Goal: Go to known website: Access a specific website the user already knows

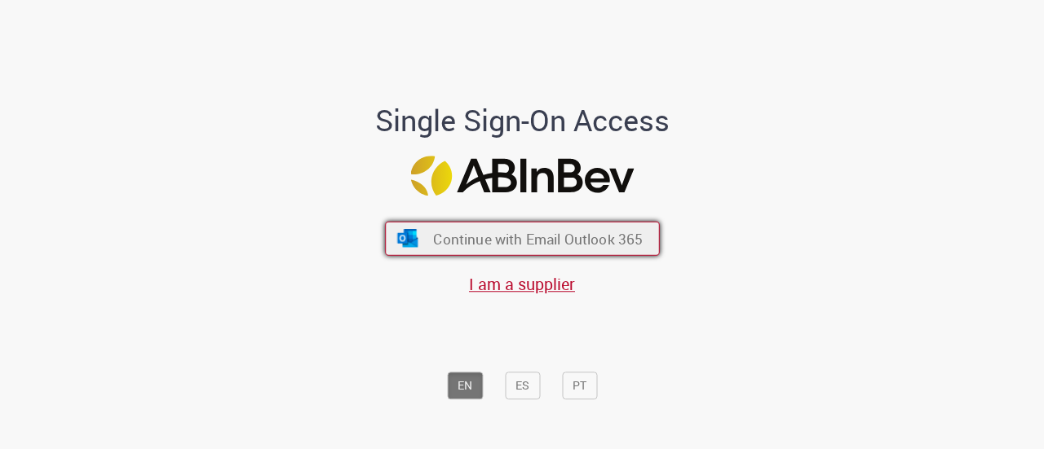
click at [502, 245] on span "Continue with Email Outlook 365" at bounding box center [538, 238] width 210 height 19
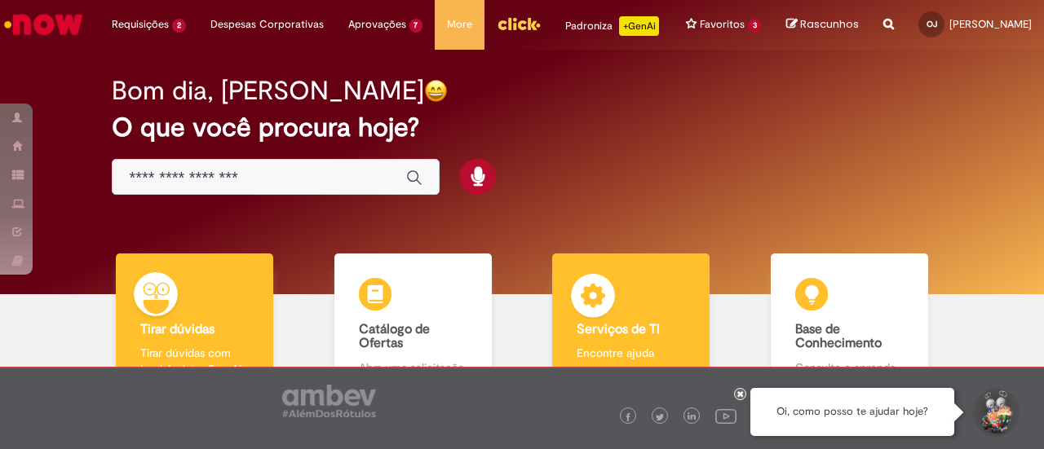
click at [589, 323] on img at bounding box center [592, 298] width 49 height 49
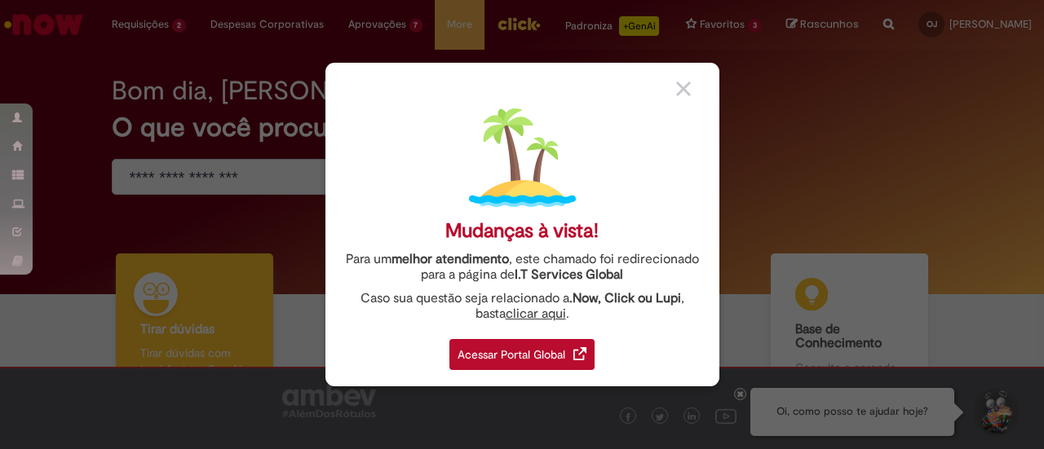
click at [536, 351] on div "Acessar Portal Global" at bounding box center [521, 354] width 145 height 31
